Goal: Task Accomplishment & Management: Use online tool/utility

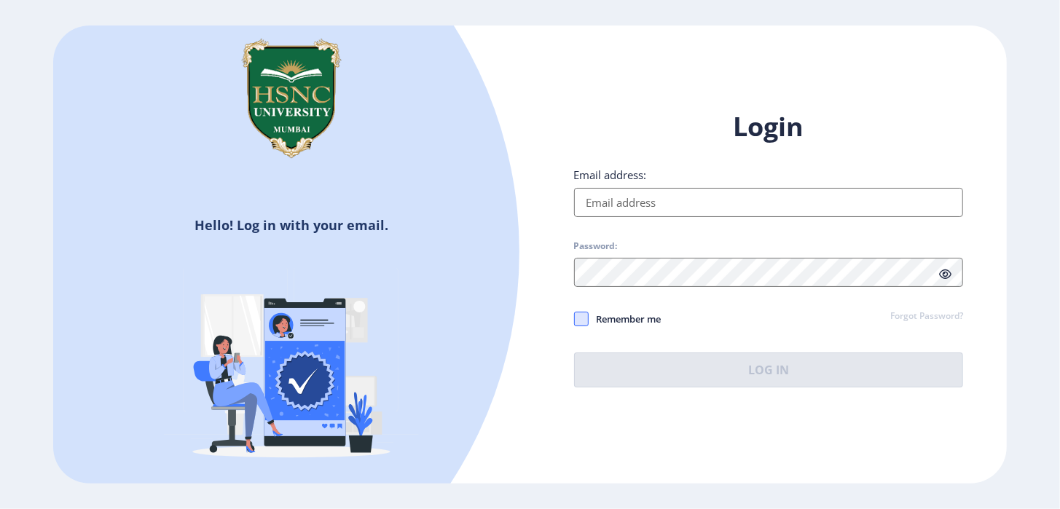
type input "[EMAIL_ADDRESS][DOMAIN_NAME]"
click at [582, 318] on span at bounding box center [581, 319] width 15 height 15
click at [575, 318] on input "Remember me" at bounding box center [574, 318] width 1 height 1
checkbox input "true"
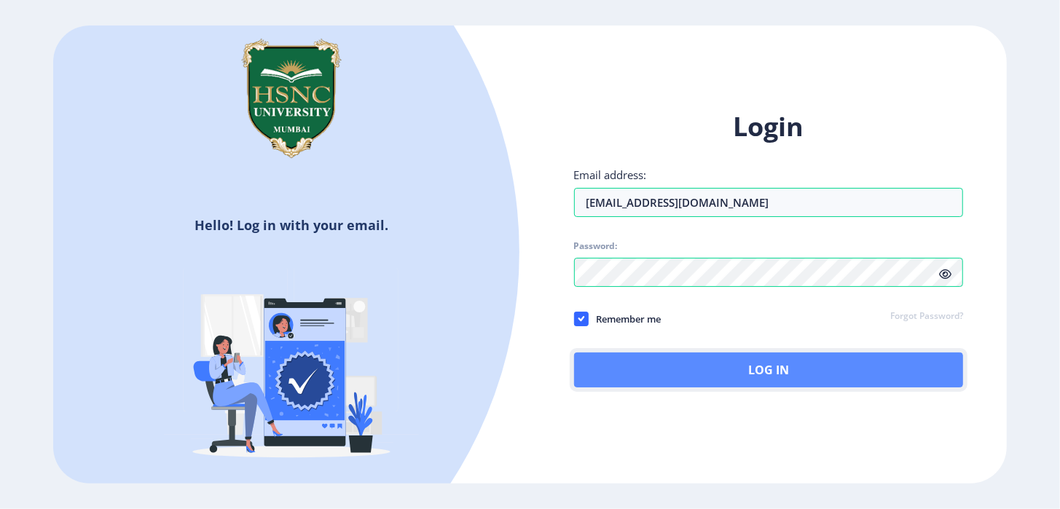
click at [694, 367] on button "Log In" at bounding box center [769, 370] width 390 height 35
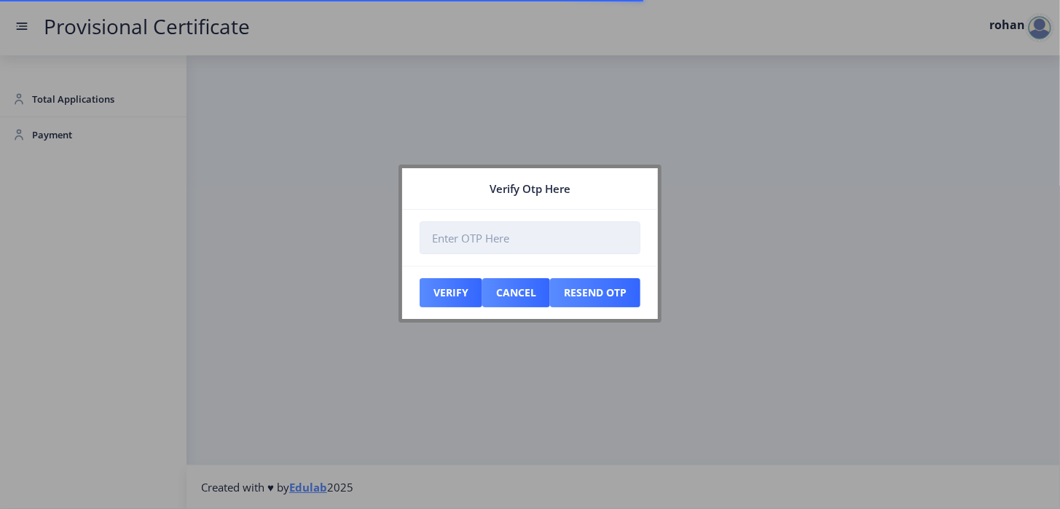
click at [455, 235] on input "number" at bounding box center [530, 238] width 221 height 33
click at [485, 241] on input "number" at bounding box center [530, 238] width 221 height 33
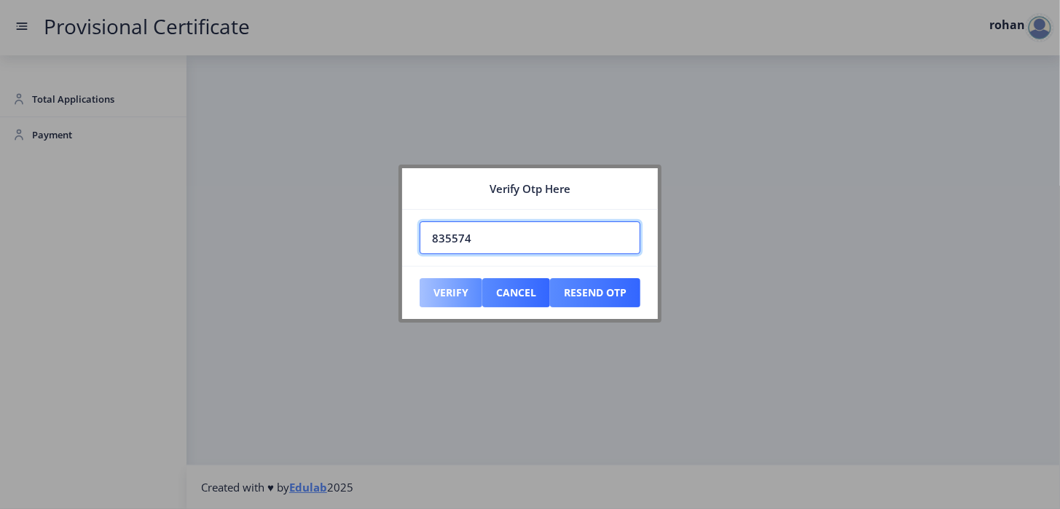
type input "835574"
click at [459, 291] on button "Verify" at bounding box center [451, 292] width 63 height 29
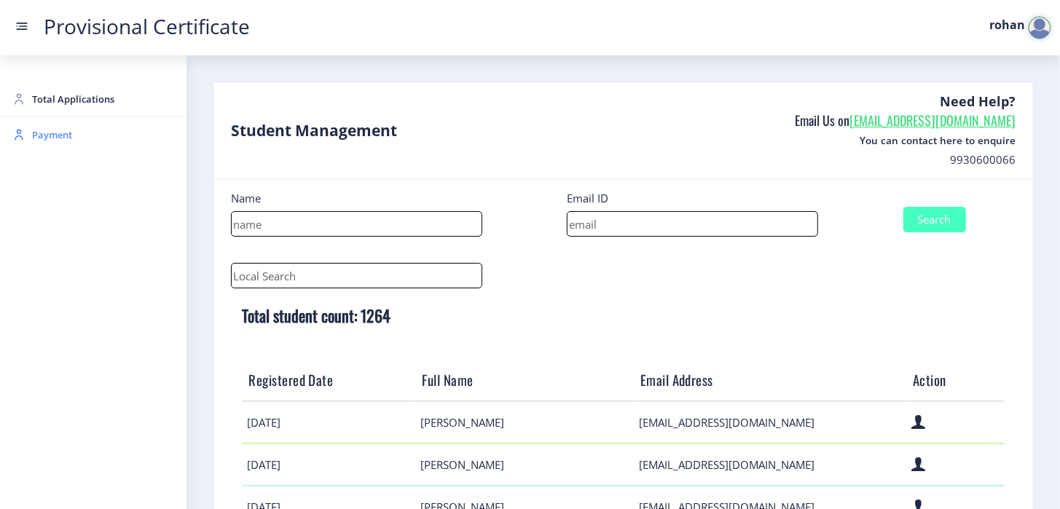
click at [61, 137] on span "Payment" at bounding box center [103, 134] width 143 height 17
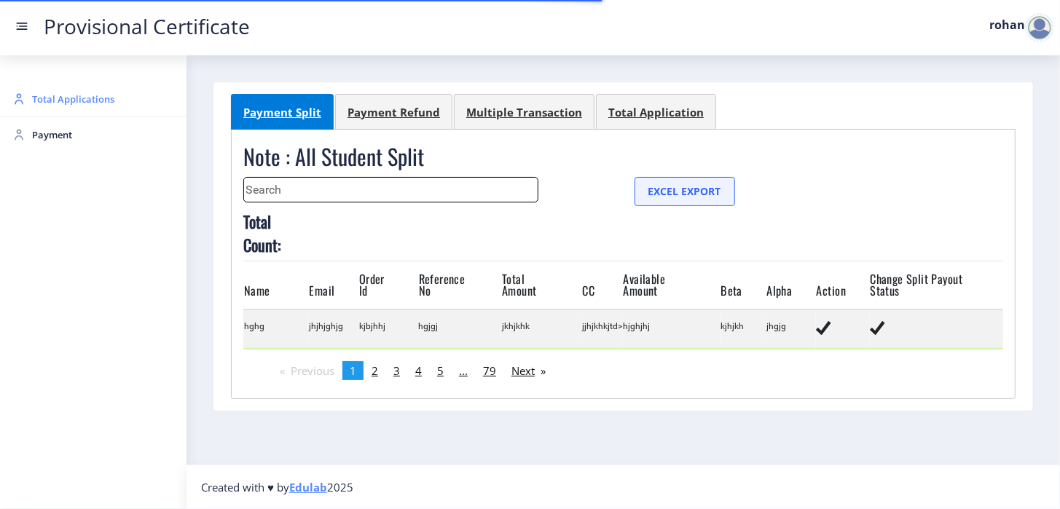
click at [59, 98] on span "Total Applications" at bounding box center [103, 98] width 143 height 17
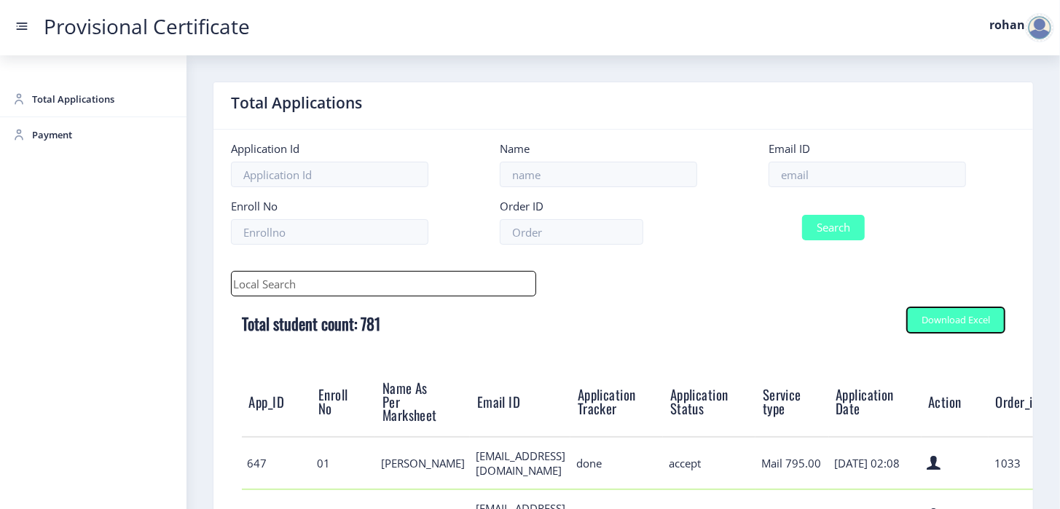
click at [933, 321] on div "Download Excel" at bounding box center [956, 320] width 68 height 11
